Goal: Check status

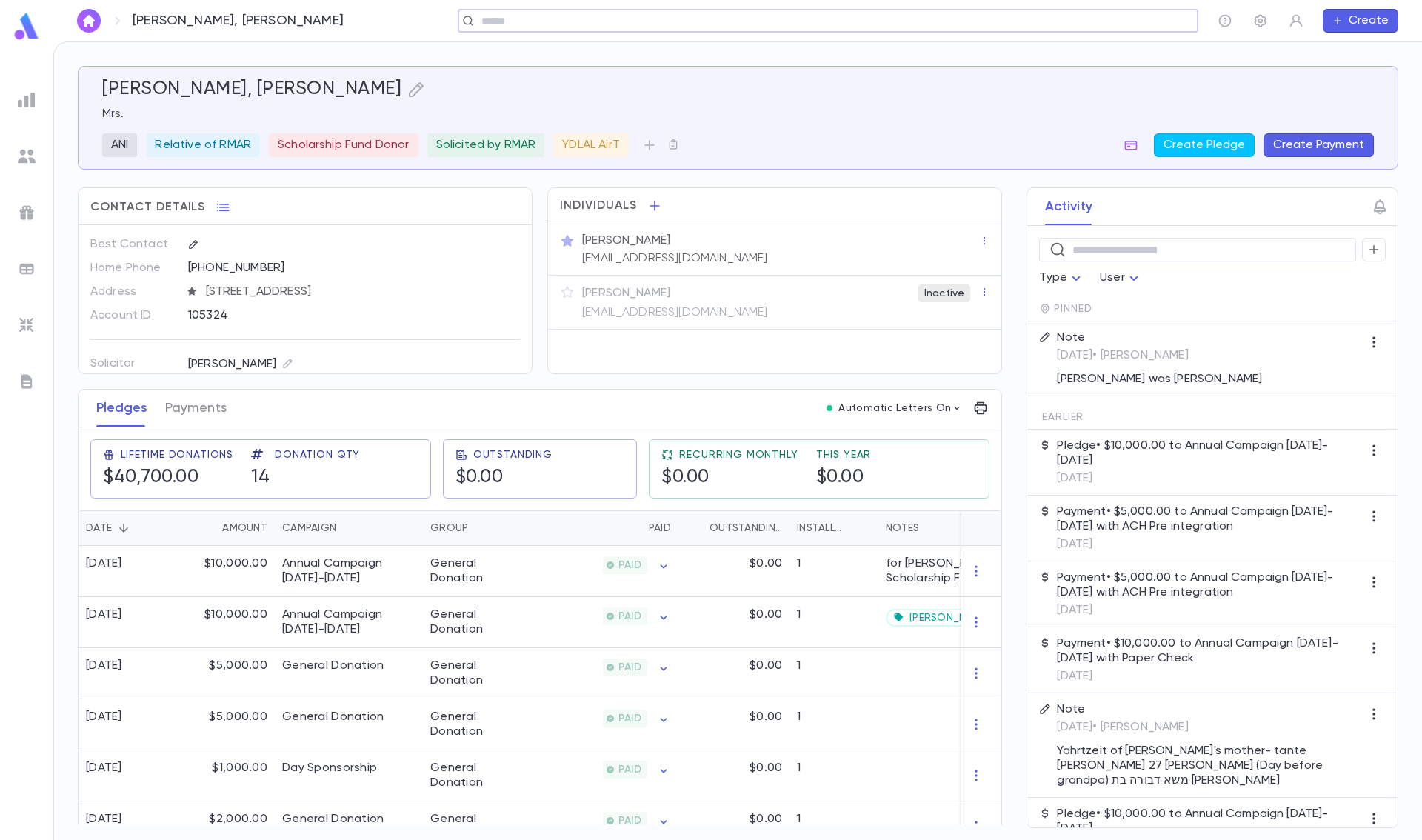
click at [24, 271] on img at bounding box center [27, 269] width 18 height 18
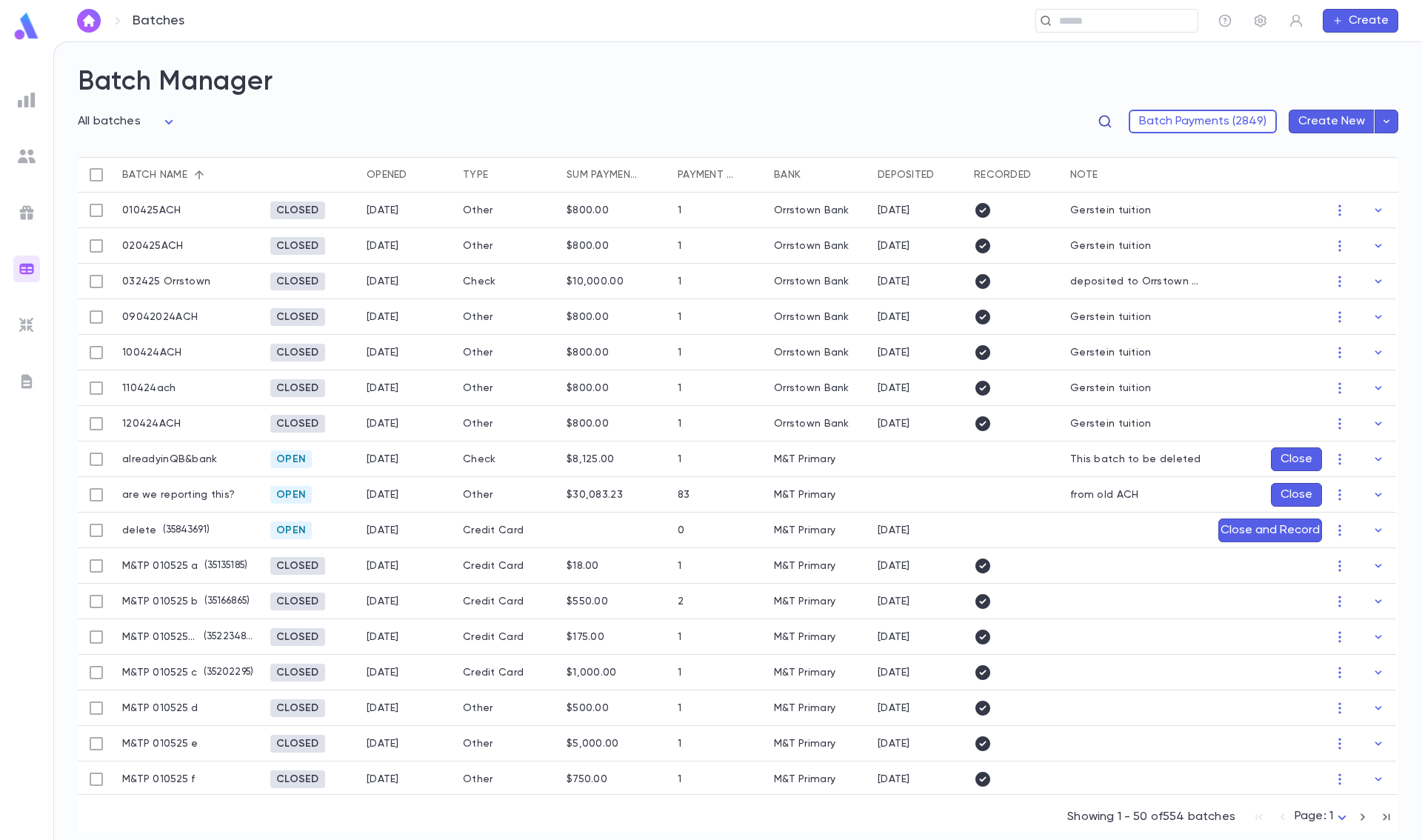
click at [1112, 122] on icon "button" at bounding box center [1105, 121] width 13 height 13
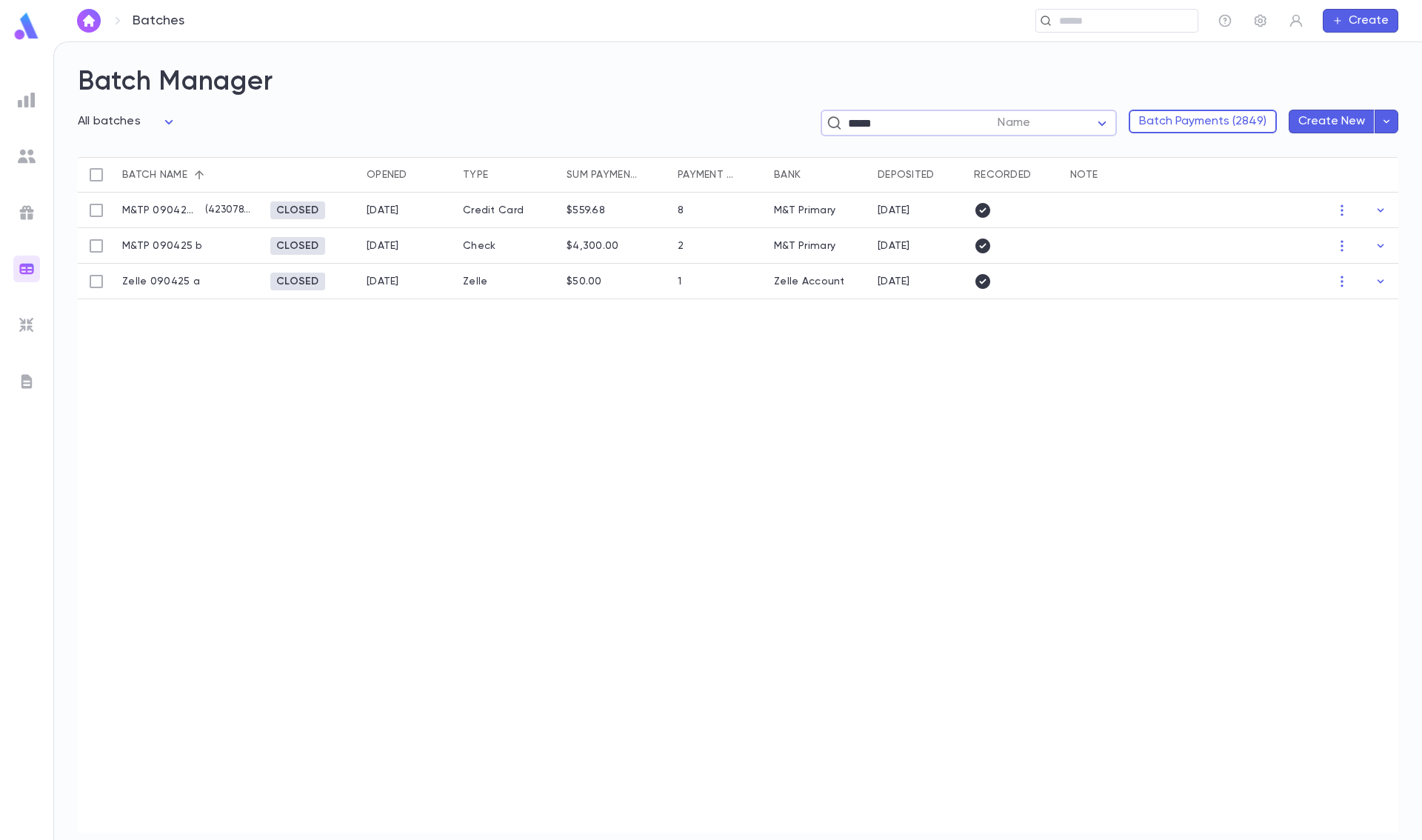
type input "*****"
click at [465, 249] on div "Check" at bounding box center [507, 246] width 104 height 36
click at [1344, 245] on icon "button" at bounding box center [1342, 246] width 15 height 15
click at [1378, 240] on div at bounding box center [711, 420] width 1422 height 840
click at [1379, 242] on icon "button" at bounding box center [1381, 246] width 15 height 15
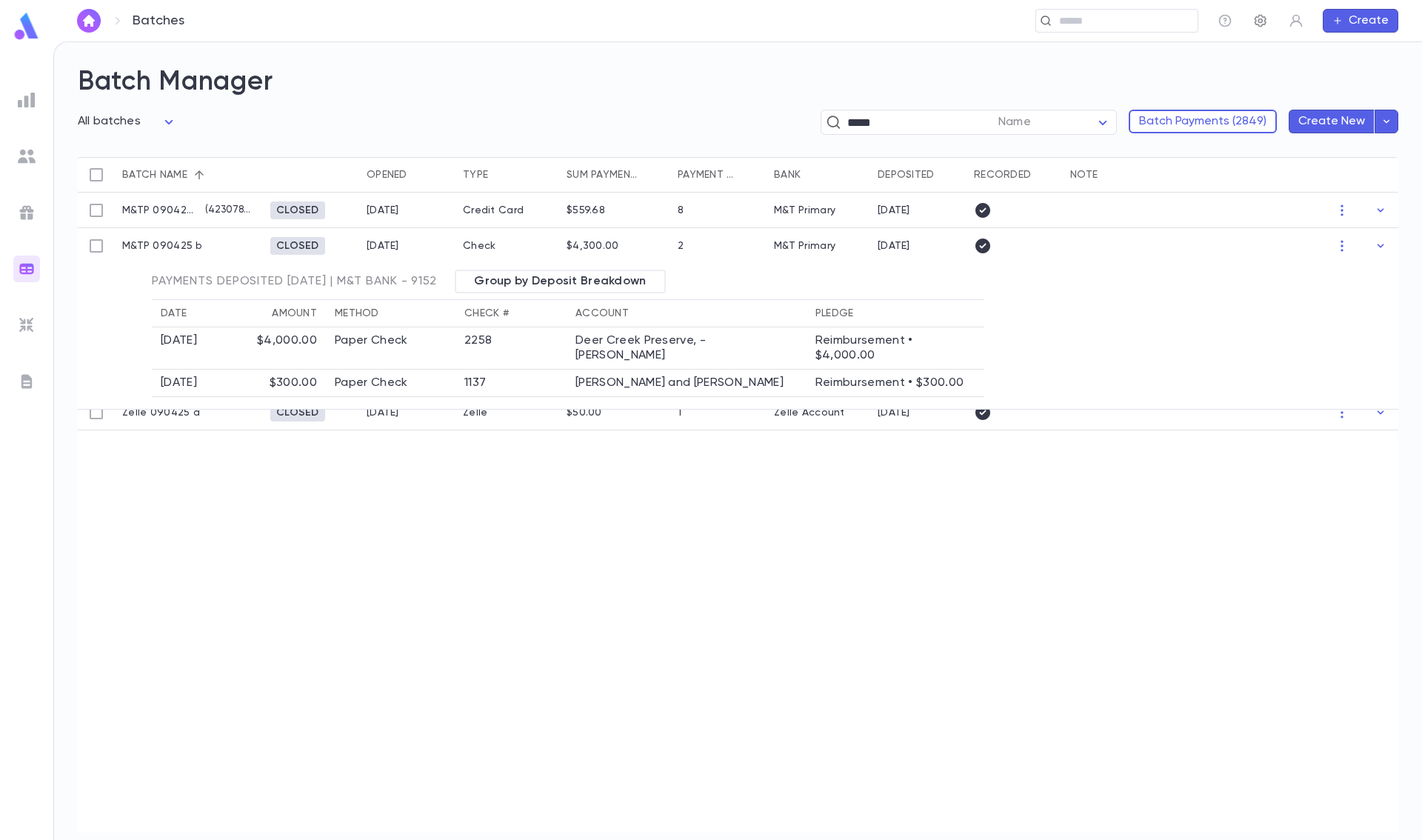
click at [1259, 23] on icon "button" at bounding box center [1261, 21] width 15 height 15
